Goal: Check status

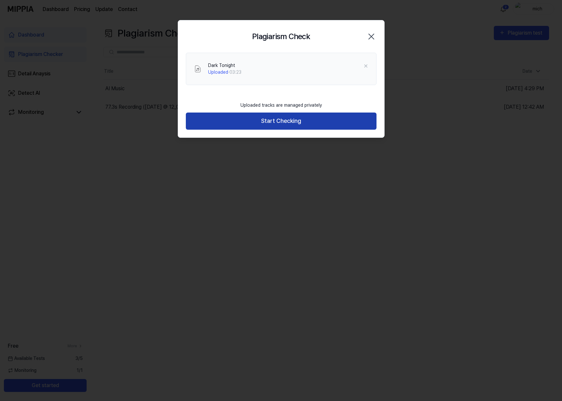
click at [299, 122] on button "Start Checking" at bounding box center [281, 120] width 191 height 17
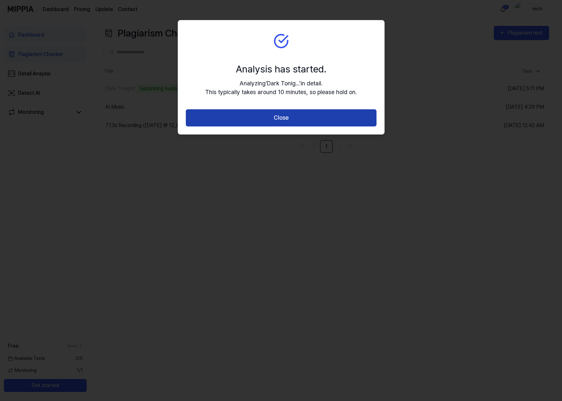
click at [308, 114] on button "Close" at bounding box center [281, 117] width 191 height 17
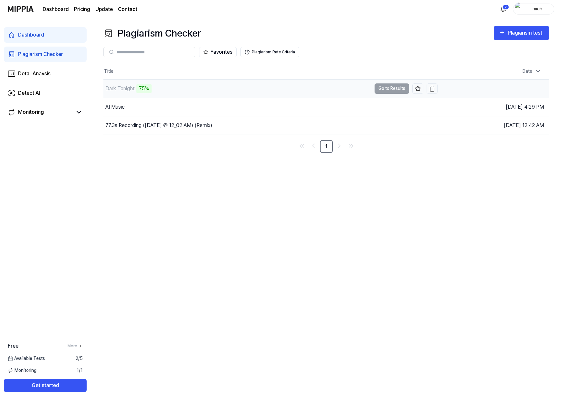
click at [386, 89] on td "Dark Tonight 75% Go to Results" at bounding box center [270, 88] width 334 height 18
click at [392, 87] on td "Dark Tonight 76% Go to Results" at bounding box center [270, 88] width 334 height 18
click at [382, 90] on button "Go to Results" at bounding box center [392, 88] width 35 height 10
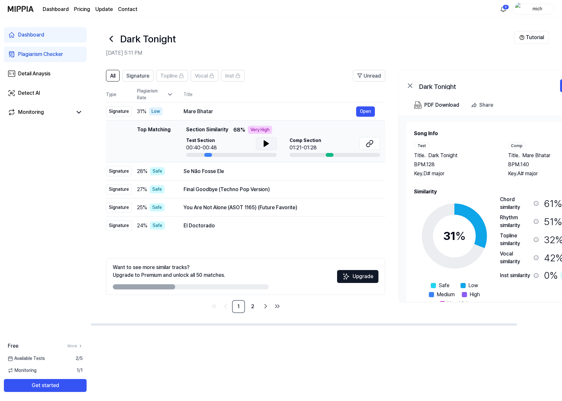
click at [267, 145] on icon at bounding box center [266, 144] width 8 height 8
click at [255, 174] on div "Se Não Fosse Ele" at bounding box center [270, 171] width 173 height 8
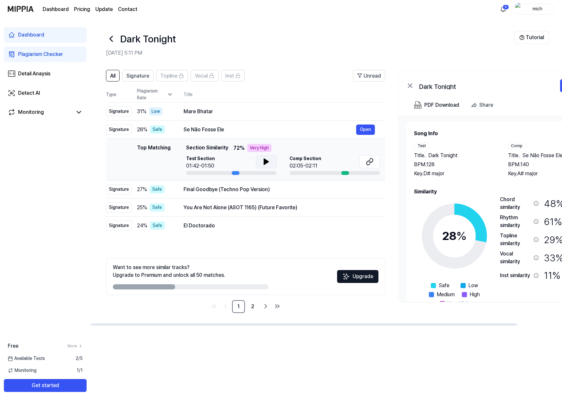
click at [264, 162] on icon at bounding box center [266, 162] width 5 height 6
click at [265, 159] on icon at bounding box center [266, 162] width 8 height 8
click at [265, 159] on icon at bounding box center [264, 161] width 1 height 5
click at [251, 110] on div "Mare Bhatar" at bounding box center [270, 112] width 173 height 8
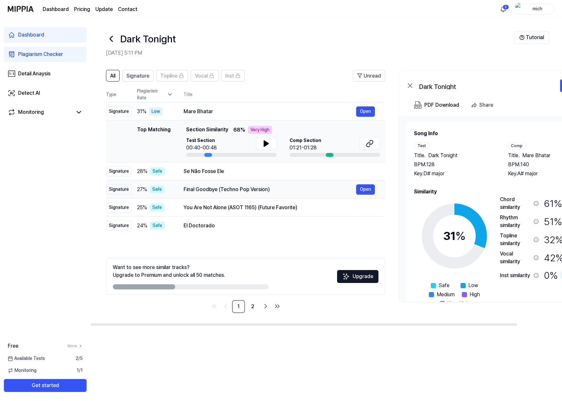
click at [255, 191] on div "Final Goodbye (Techno Pop Version)" at bounding box center [270, 189] width 173 height 8
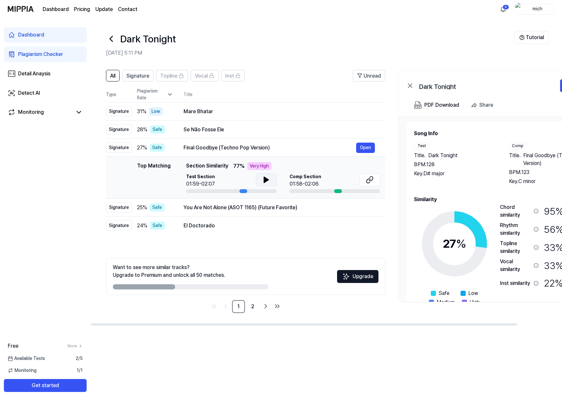
click at [263, 176] on icon at bounding box center [266, 180] width 8 height 8
click at [261, 206] on div "You Are Not Alone (ASOT 1165) (Future Favorite)" at bounding box center [270, 208] width 173 height 8
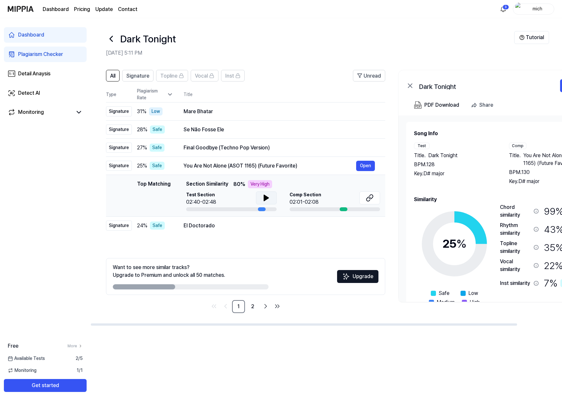
click at [269, 196] on icon at bounding box center [266, 198] width 8 height 8
click at [244, 225] on div "El Doctorado" at bounding box center [270, 226] width 173 height 8
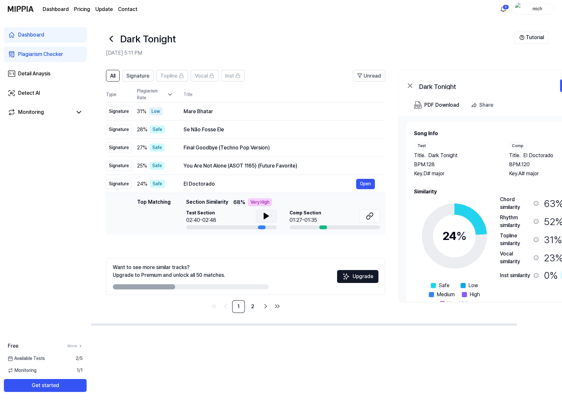
click at [270, 216] on button at bounding box center [266, 215] width 21 height 13
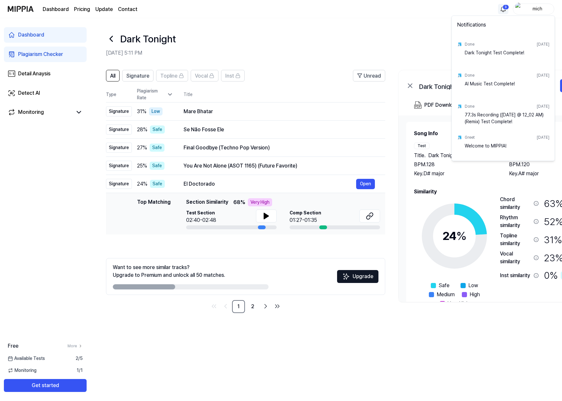
click at [505, 9] on html "Dashboard Pricing Update Contact 3 mich Dashboard Plagiarism Checker Detail Ana…" at bounding box center [281, 200] width 562 height 401
click at [240, 32] on html "Dashboard Pricing Update Contact mich Dashboard Plagiarism Checker Detail Anays…" at bounding box center [281, 200] width 562 height 401
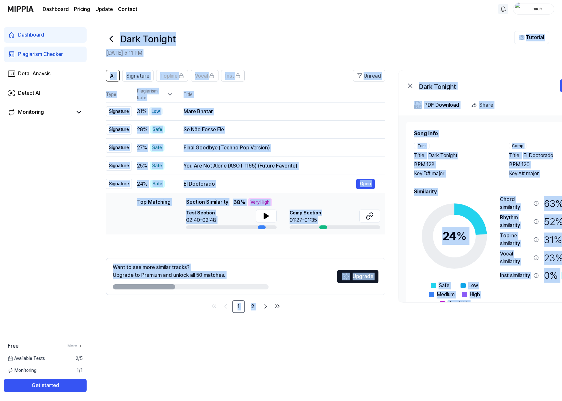
drag, startPoint x: 130, startPoint y: 34, endPoint x: 596, endPoint y: 319, distance: 545.6
click at [562, 319] on html "Dashboard Pricing Update Contact mich Dashboard Plagiarism Checker Detail Anays…" at bounding box center [281, 200] width 562 height 401
click at [357, 25] on header "Dark Tonight [DATE] 5:11 PM Tutorial" at bounding box center [325, 40] width 471 height 45
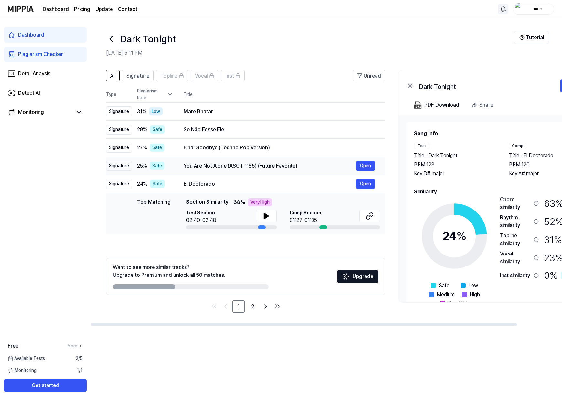
click at [256, 168] on div "You Are Not Alone (ASOT 1165) (Future Favorite)" at bounding box center [270, 166] width 173 height 8
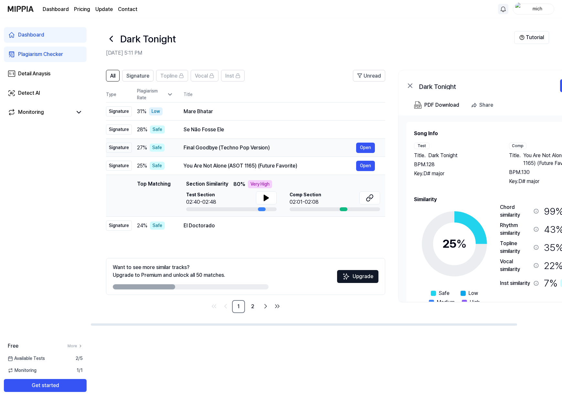
click at [268, 145] on div "Final Goodbye (Techno Pop Version)" at bounding box center [270, 148] width 173 height 8
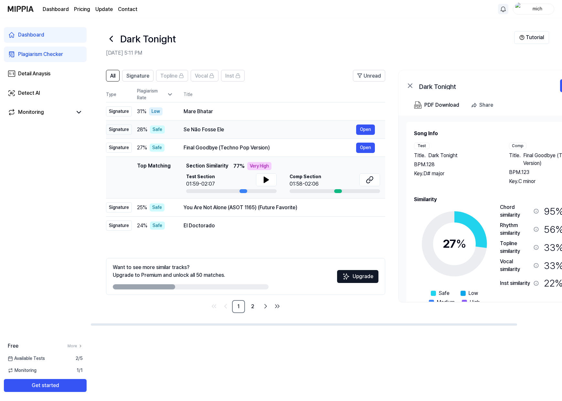
click at [265, 126] on div "Se Não Fosse Ele" at bounding box center [270, 130] width 173 height 8
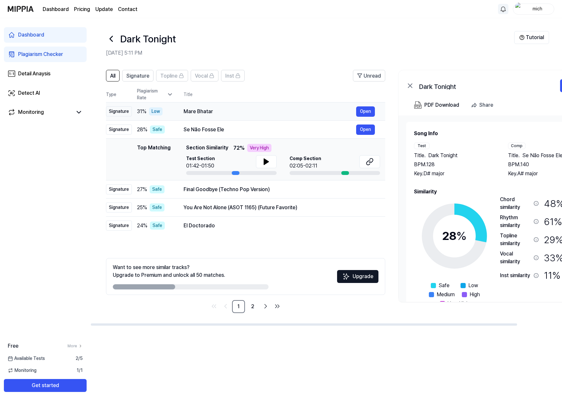
click at [266, 111] on div "Mare Bhatar" at bounding box center [270, 112] width 173 height 8
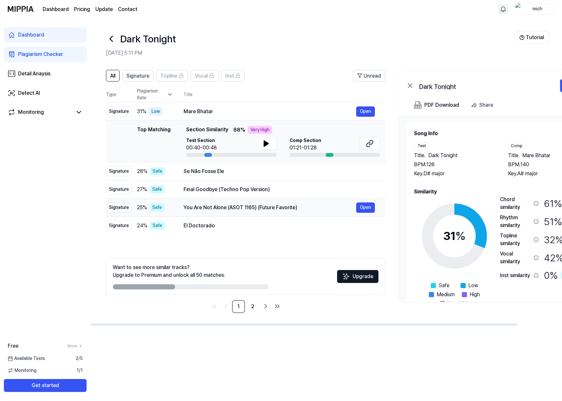
click at [263, 207] on div "You Are Not Alone (ASOT 1165) (Future Favorite)" at bounding box center [270, 208] width 173 height 8
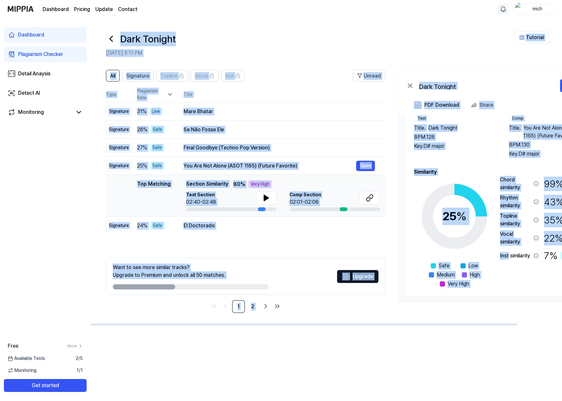
scroll to position [28, 0]
drag, startPoint x: 119, startPoint y: 36, endPoint x: 564, endPoint y: 291, distance: 512.9
click at [562, 291] on html "Dashboard Pricing Update Contact mich Dashboard Plagiarism Checker Detail Anays…" at bounding box center [281, 200] width 562 height 401
copy div "Dark Tonight [DATE] 5:11 PM Tutorial All Signature Topline Vocal Inst Unread Al…"
click at [288, 90] on th "Title" at bounding box center [285, 95] width 202 height 16
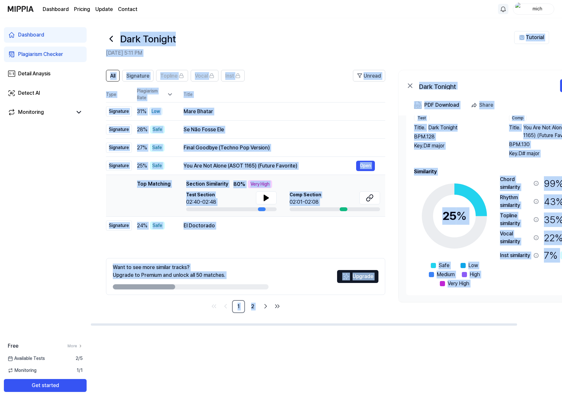
click at [287, 81] on header "All Signature Topline Vocal Inst Unread" at bounding box center [245, 78] width 279 height 17
click at [266, 52] on h2 "[DATE] 5:11 PM" at bounding box center [310, 53] width 408 height 8
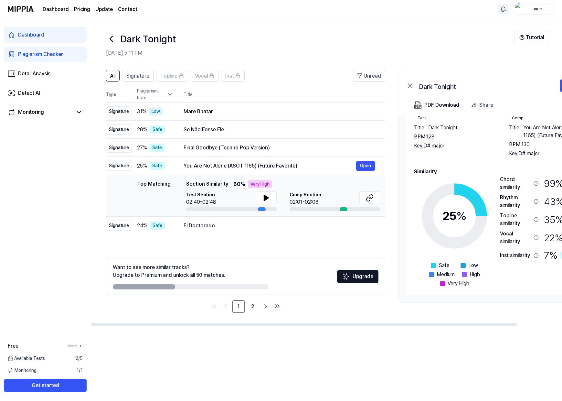
click at [235, 47] on div "Dark Tonight [DATE] 5:11 PM" at bounding box center [310, 44] width 408 height 26
click at [271, 114] on div "Mare Bhatar" at bounding box center [270, 112] width 173 height 8
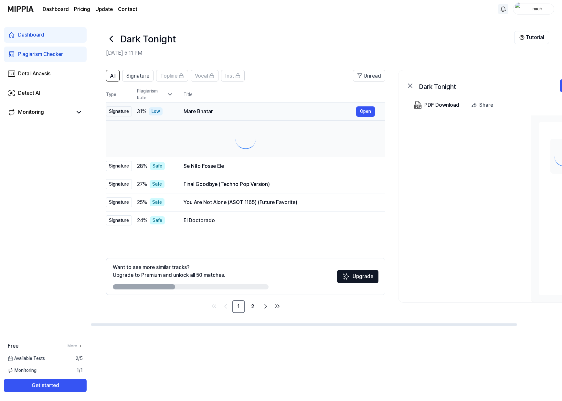
scroll to position [0, 0]
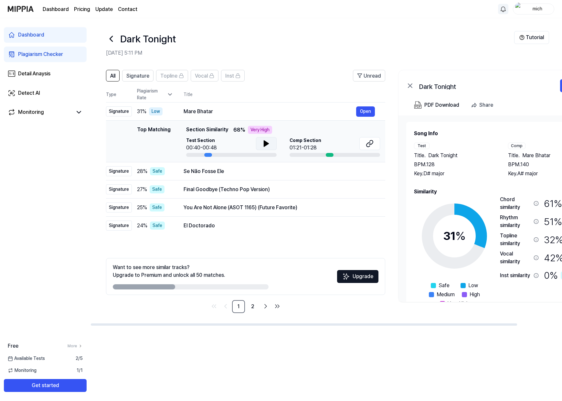
click at [263, 141] on icon at bounding box center [266, 144] width 8 height 8
click at [268, 171] on div "Se Não Fosse Ele" at bounding box center [270, 171] width 173 height 8
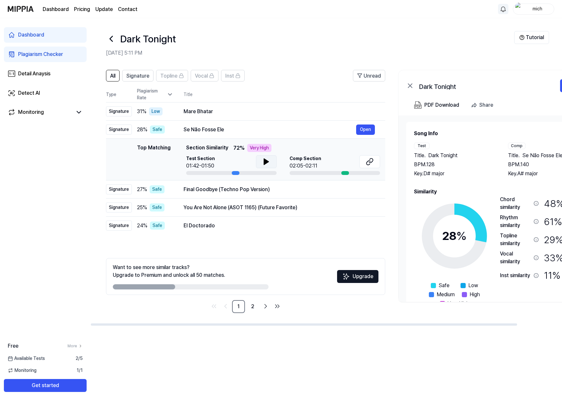
click at [266, 160] on icon at bounding box center [266, 162] width 8 height 8
click at [278, 191] on div "Final Goodbye (Techno Pop Version)" at bounding box center [270, 189] width 173 height 8
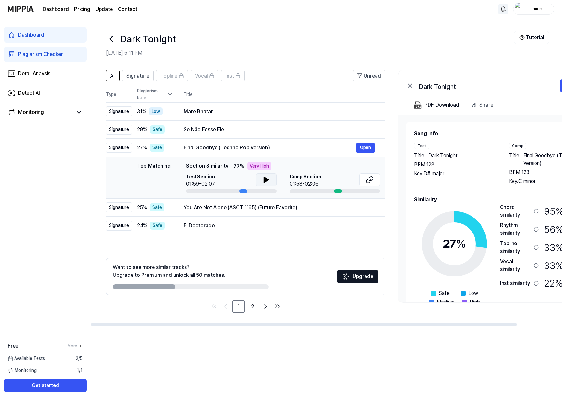
click at [265, 178] on icon at bounding box center [266, 180] width 5 height 6
click at [272, 210] on div "You Are Not Alone (ASOT 1165) (Future Favorite)" at bounding box center [270, 208] width 173 height 8
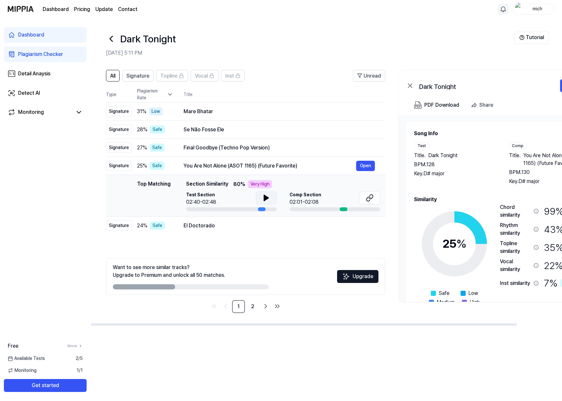
click at [263, 195] on icon at bounding box center [266, 198] width 8 height 8
click at [250, 227] on div "El Doctorado" at bounding box center [270, 226] width 173 height 8
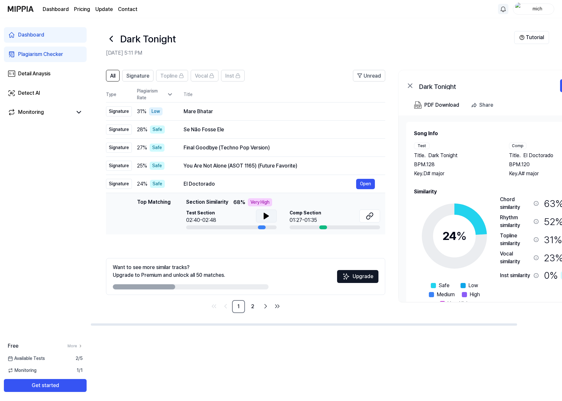
click at [258, 214] on button at bounding box center [266, 215] width 21 height 13
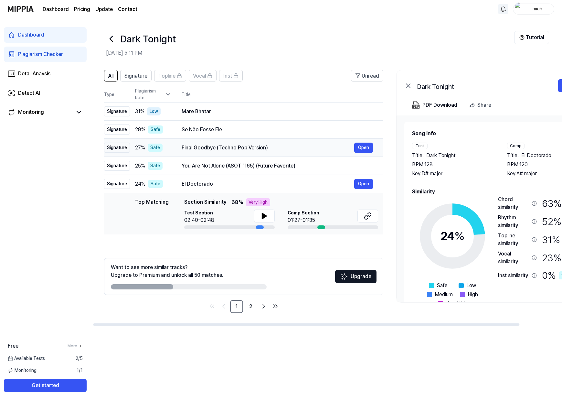
scroll to position [0, 3]
click at [270, 147] on div "Final Goodbye (Techno Pop Version)" at bounding box center [267, 148] width 173 height 8
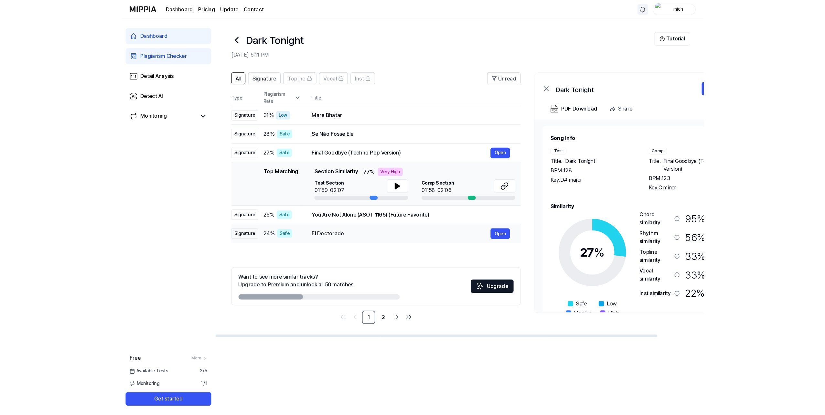
scroll to position [0, 49]
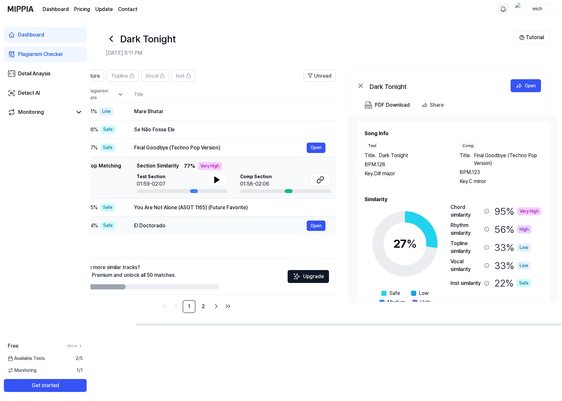
drag, startPoint x: 215, startPoint y: 225, endPoint x: 98, endPoint y: 217, distance: 116.9
click at [98, 217] on tr "Signature 24 % Safe El Doctorado Open" at bounding box center [196, 225] width 279 height 18
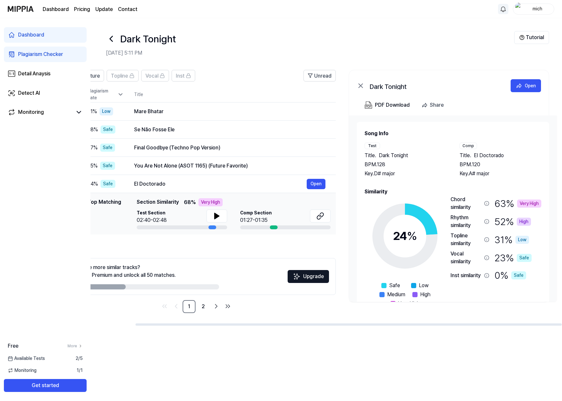
click at [162, 259] on div "Want to see more similar tracks? Upgrade to Premium and unlock all 50 matches. …" at bounding box center [196, 276] width 279 height 37
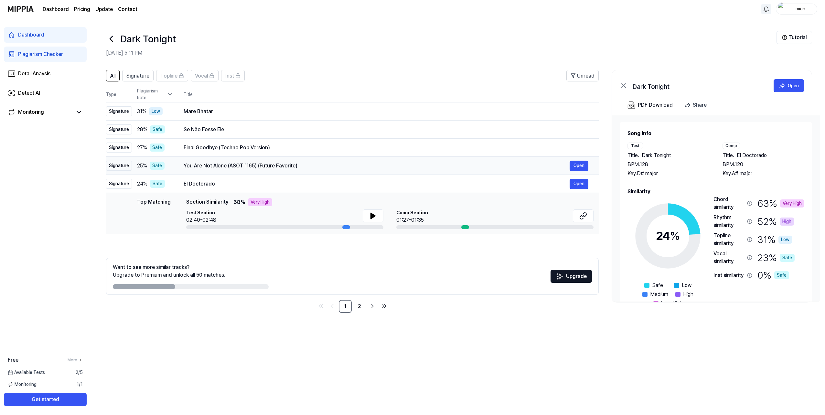
click at [312, 168] on div "You Are Not Alone (ASOT 1165) (Future Favorite)" at bounding box center [377, 166] width 386 height 8
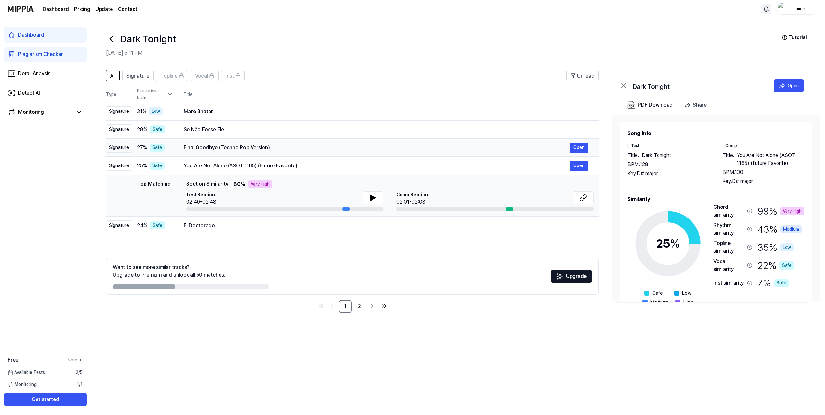
drag, startPoint x: 214, startPoint y: 225, endPoint x: 174, endPoint y: 153, distance: 81.8
click at [174, 153] on tbody "Signature 31 % Low Mare Bhatar Open Signature 28 % Safe Se Não Fosse Ele Open S…" at bounding box center [352, 168] width 492 height 132
click at [307, 62] on header "Dark Tonight [DATE] 5:11 PM Tutorial" at bounding box center [457, 40] width 734 height 45
drag, startPoint x: 182, startPoint y: 163, endPoint x: 223, endPoint y: 240, distance: 87.9
click at [223, 240] on div "All Signature Topline Vocal Inst Unread All Signature Topline Vocal Inst Type P…" at bounding box center [352, 191] width 492 height 243
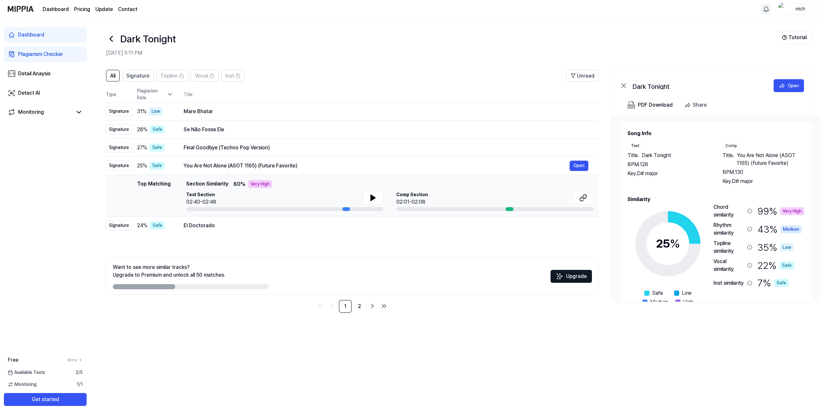
click at [44, 257] on div "Dashboard Plagiarism Checker Detail Anaysis Detect AI Monitoring Free More Avai…" at bounding box center [45, 216] width 90 height 397
click at [113, 36] on icon at bounding box center [111, 39] width 10 height 10
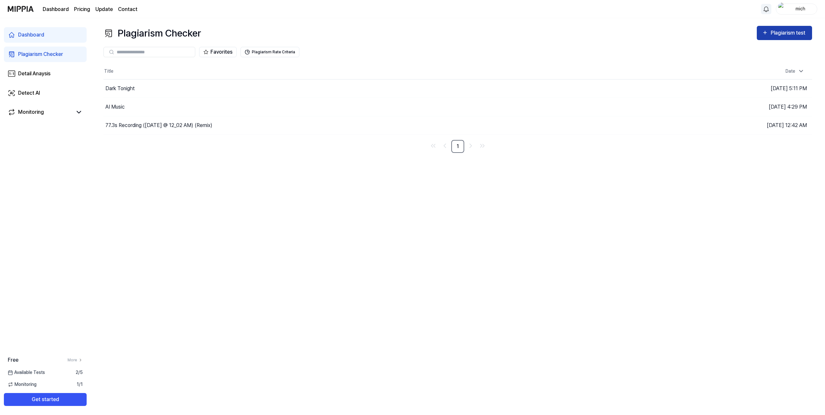
click at [562, 34] on div "Plagiarism test" at bounding box center [788, 33] width 36 height 8
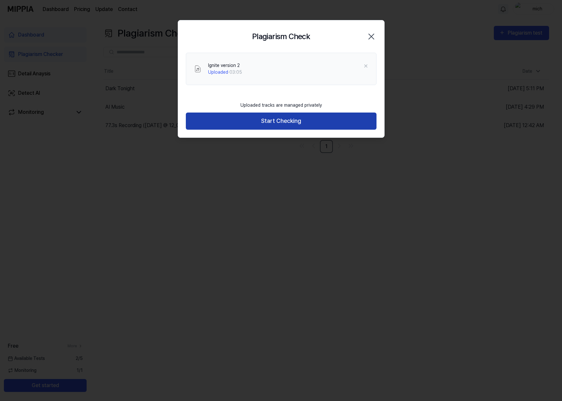
click at [289, 121] on button "Start Checking" at bounding box center [281, 120] width 191 height 17
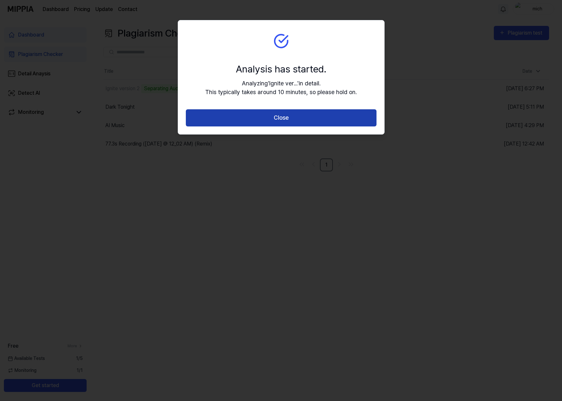
click at [279, 113] on button "Close" at bounding box center [281, 117] width 191 height 17
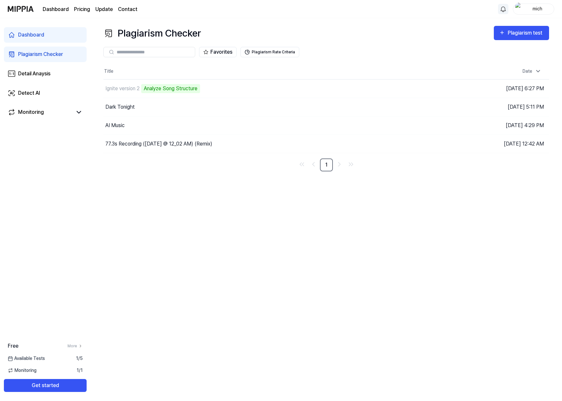
click at [48, 147] on div "Dashboard Plagiarism Checker Detail Anaysis Detect AI Monitoring Free More Avai…" at bounding box center [45, 209] width 90 height 383
click at [386, 86] on button "Go to Results" at bounding box center [392, 88] width 35 height 10
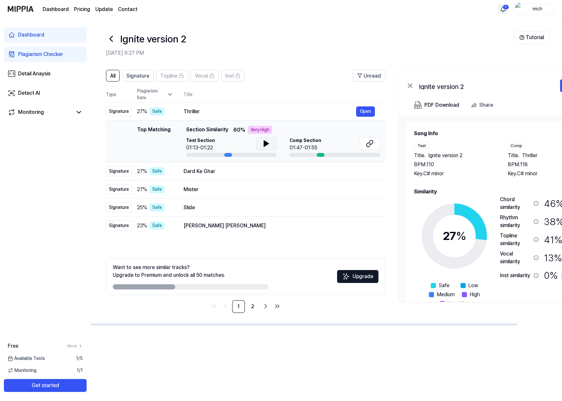
click at [267, 146] on icon at bounding box center [266, 144] width 8 height 8
click at [258, 174] on div "Dard Ke Ghar" at bounding box center [270, 171] width 173 height 8
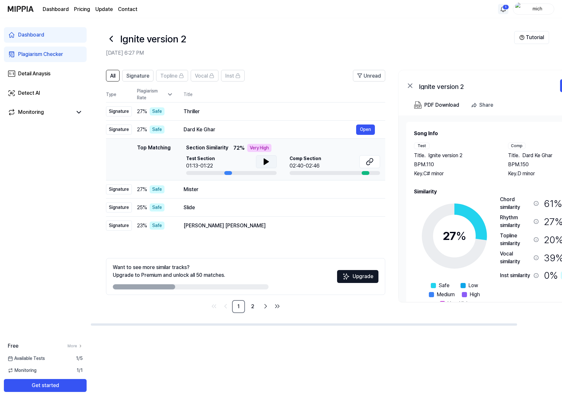
click at [261, 161] on button at bounding box center [266, 161] width 21 height 13
click at [266, 191] on div "Mister" at bounding box center [270, 189] width 173 height 8
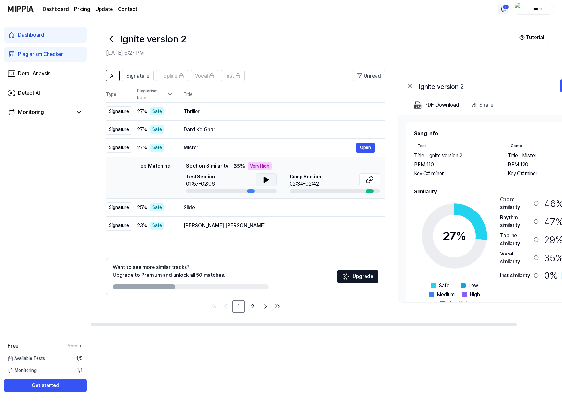
click at [262, 180] on icon at bounding box center [266, 180] width 8 height 8
click at [256, 211] on div "Slide Open" at bounding box center [279, 207] width 191 height 10
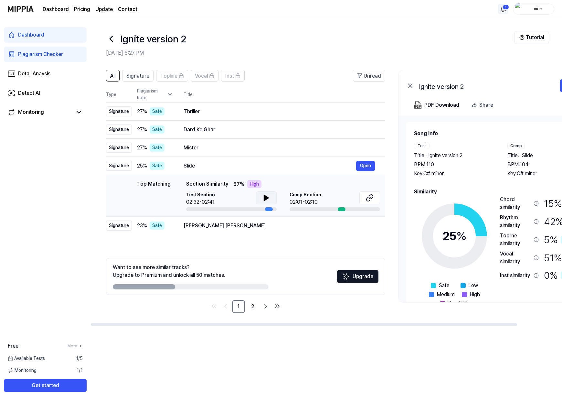
click at [273, 200] on button at bounding box center [266, 197] width 21 height 13
click at [262, 228] on div "[PERSON_NAME] [PERSON_NAME]" at bounding box center [270, 226] width 173 height 8
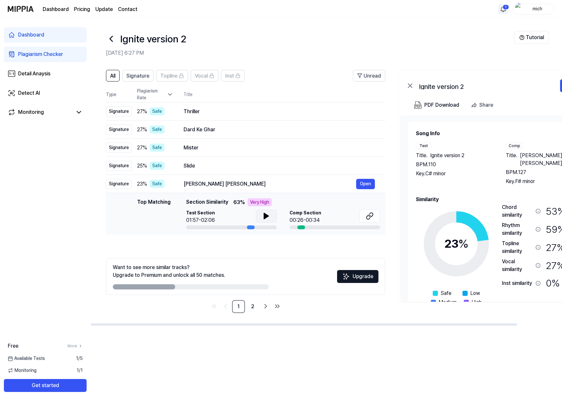
click at [264, 216] on icon at bounding box center [266, 216] width 5 height 6
click at [111, 40] on icon at bounding box center [111, 38] width 3 height 5
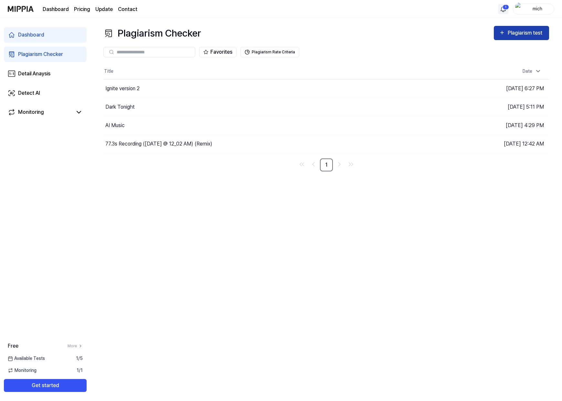
click at [526, 36] on div "Plagiarism test" at bounding box center [526, 33] width 36 height 8
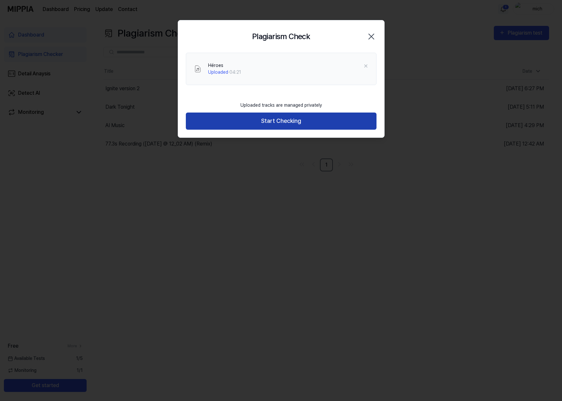
click at [296, 122] on button "Start Checking" at bounding box center [281, 120] width 191 height 17
